Goal: Information Seeking & Learning: Understand process/instructions

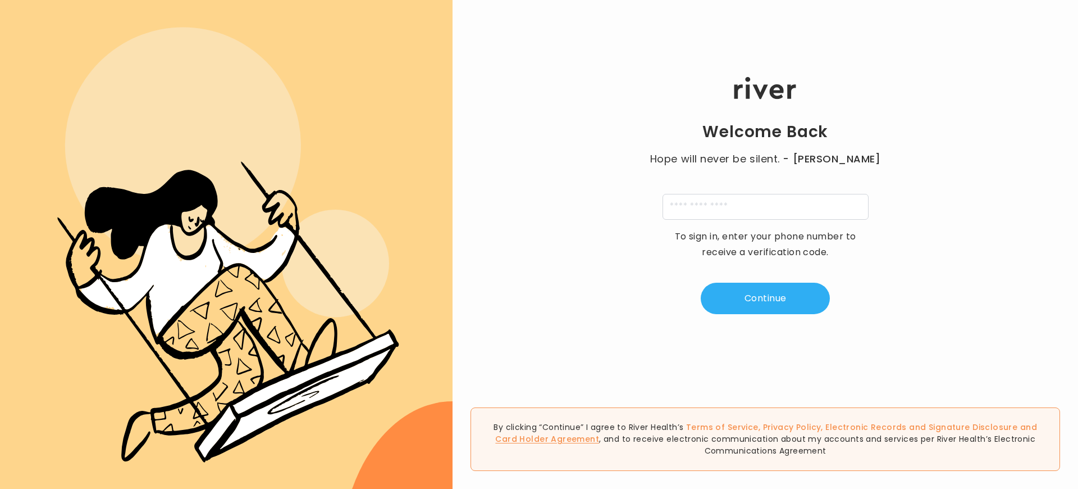
click at [599, 433] on link "Card Holder Agreement" at bounding box center [547, 438] width 104 height 11
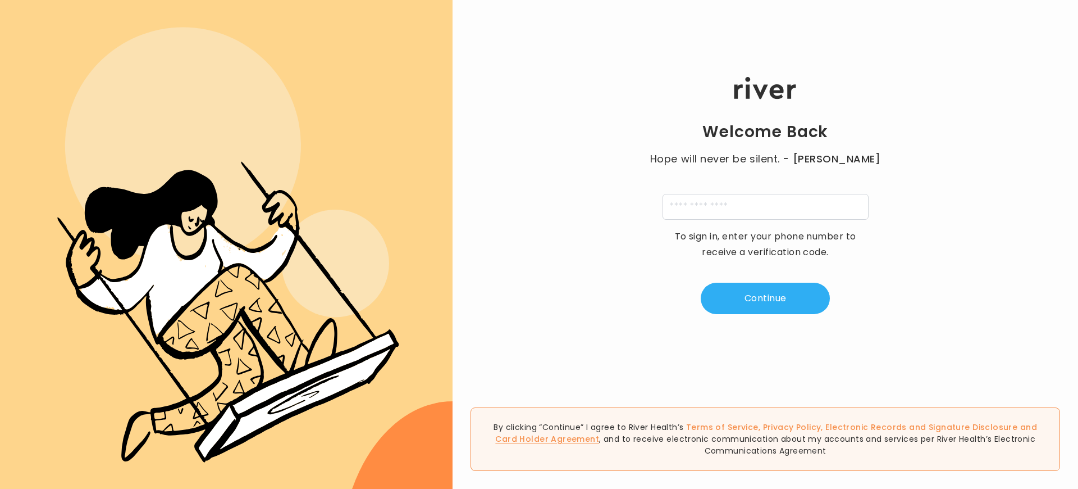
click at [599, 433] on link "Card Holder Agreement" at bounding box center [547, 438] width 104 height 11
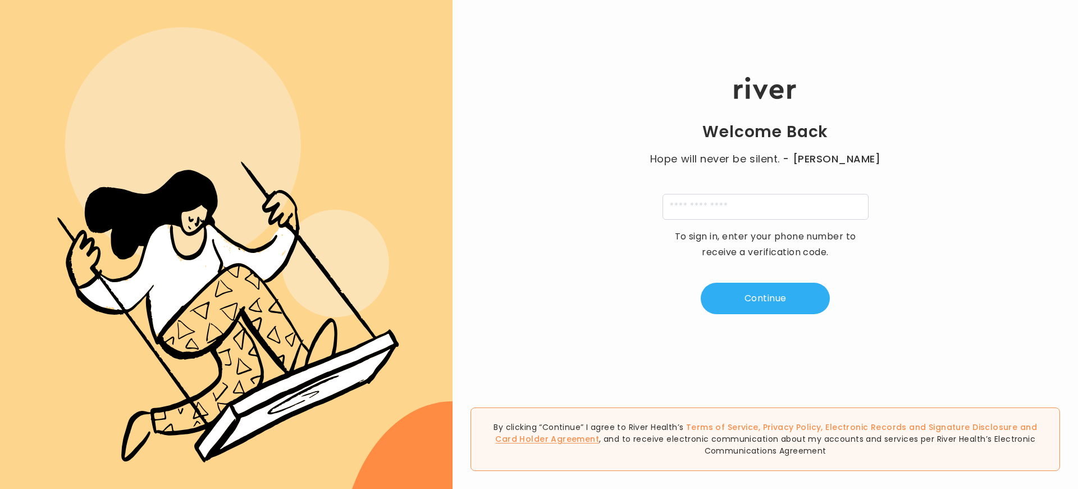
click at [599, 433] on link "Card Holder Agreement" at bounding box center [547, 438] width 104 height 11
